Goal: Navigation & Orientation: Find specific page/section

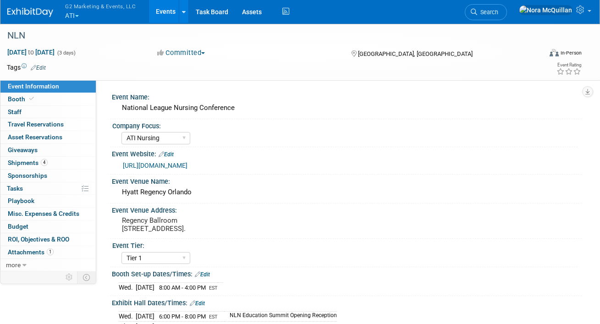
select select "ATI Nursing"
select select "Tier 1"
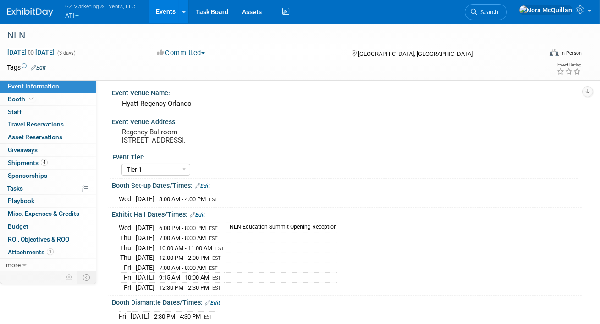
click at [160, 14] on link "Events" at bounding box center [165, 11] width 33 height 23
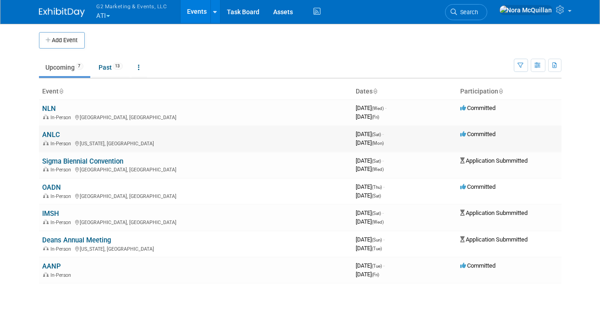
click at [52, 135] on link "ANLC" at bounding box center [52, 135] width 18 height 8
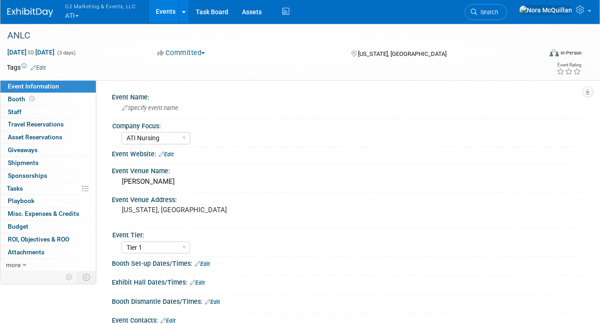
select select "ATI Nursing"
select select "Tier 1"
click at [17, 99] on span "Booth" at bounding box center [22, 98] width 28 height 7
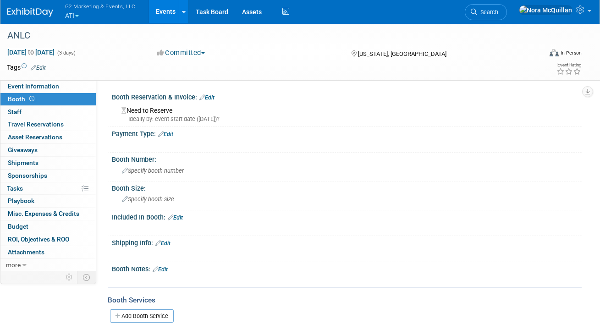
click at [79, 16] on span "button" at bounding box center [77, 16] width 4 height 2
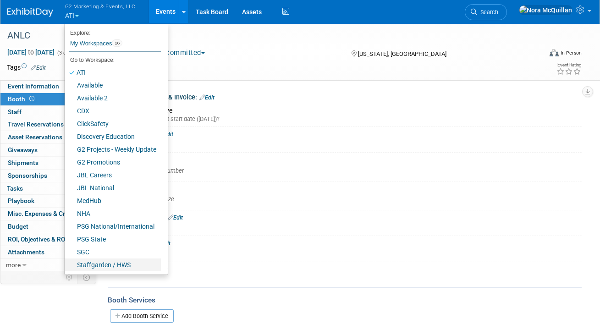
click at [96, 265] on link "Staffgarden / HWS" at bounding box center [113, 265] width 96 height 13
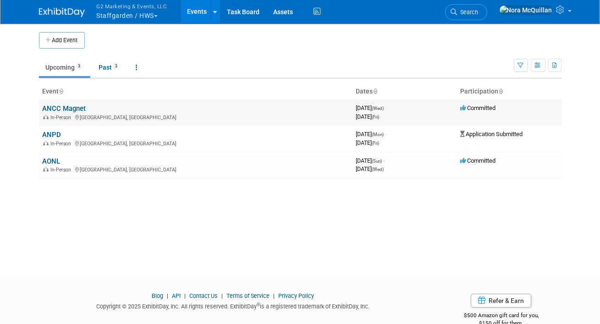
click at [67, 108] on link "ANCC Magnet" at bounding box center [65, 109] width 44 height 8
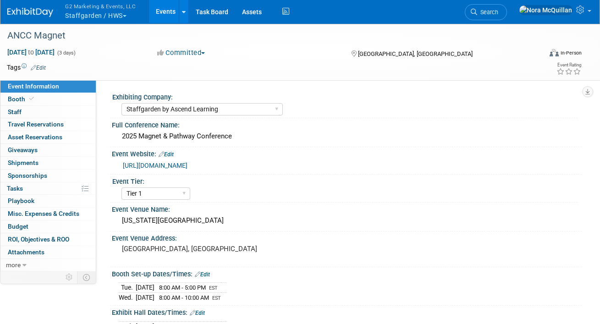
select select "Staffgarden by Ascend Learning"
select select "Tier 1"
select select "No"
click at [24, 102] on span "Booth" at bounding box center [22, 98] width 28 height 7
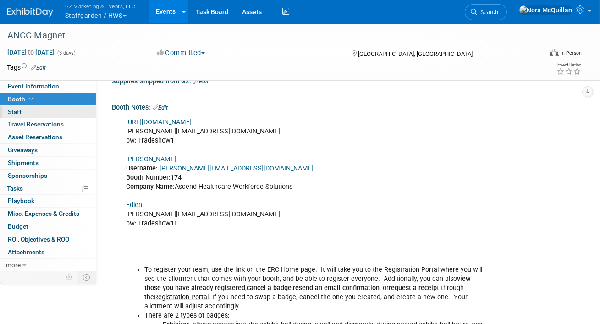
scroll to position [394, 0]
click at [172, 121] on link "[URL][DOMAIN_NAME]" at bounding box center [159, 123] width 66 height 8
